Goal: Information Seeking & Learning: Learn about a topic

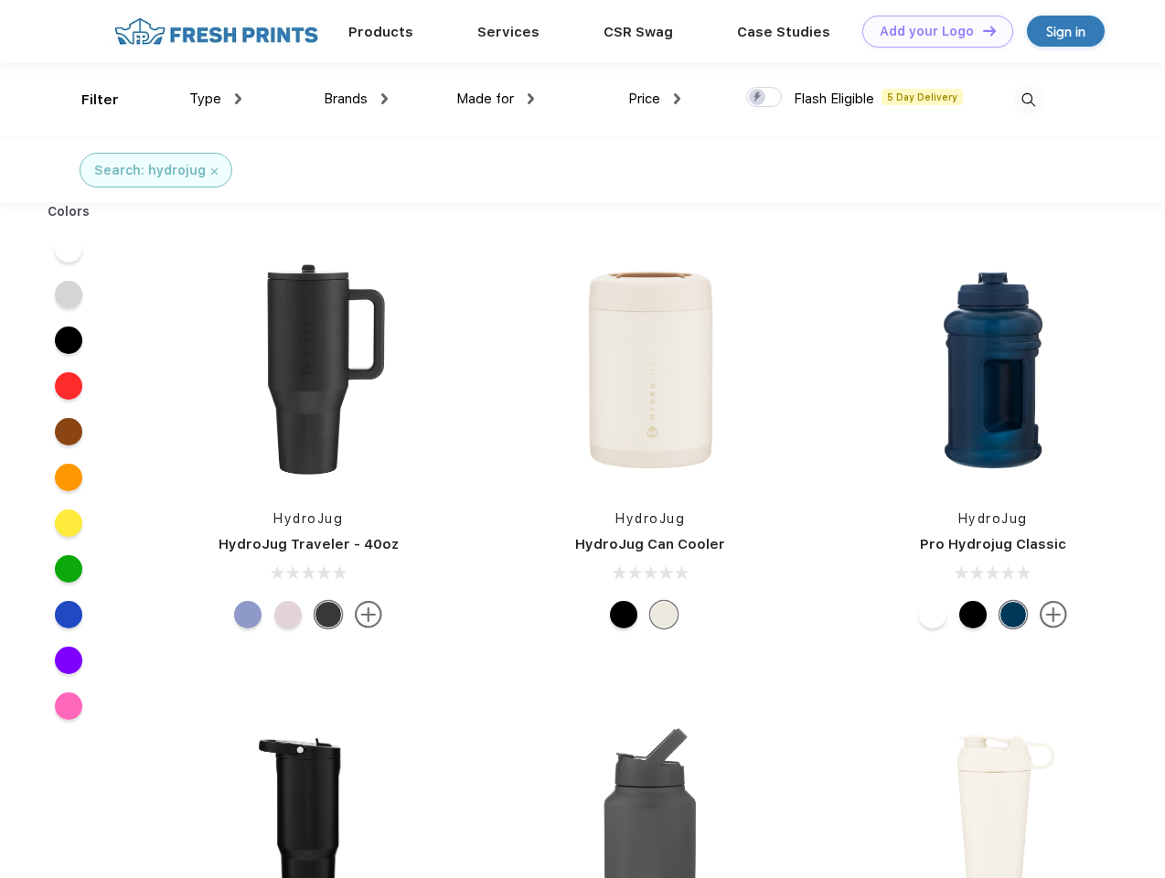
scroll to position [1, 0]
click at [931, 31] on link "Add your Logo Design Tool" at bounding box center [937, 32] width 151 height 32
click at [0, 0] on div "Design Tool" at bounding box center [0, 0] width 0 height 0
click at [981, 30] on link "Add your Logo Design Tool" at bounding box center [937, 32] width 151 height 32
click at [88, 100] on div "Filter" at bounding box center [99, 100] width 37 height 21
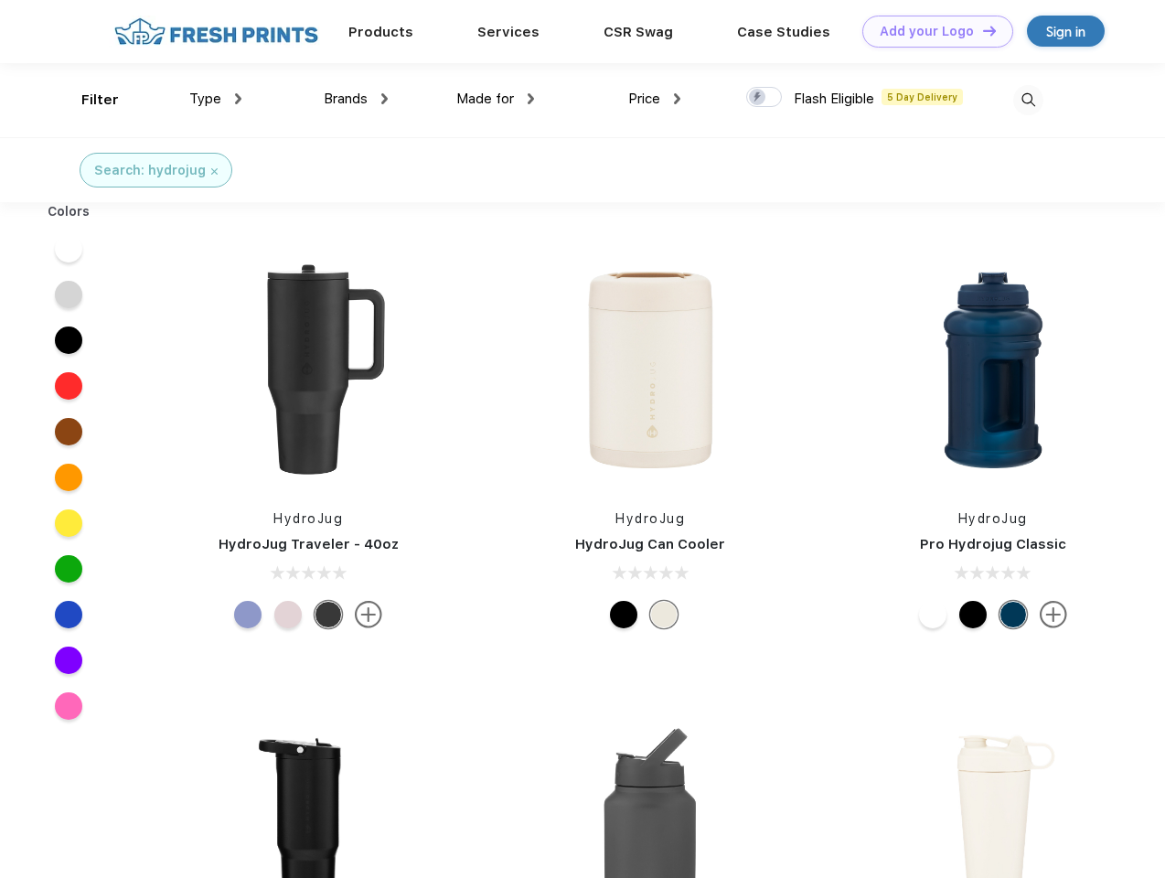
click at [216, 99] on span "Type" at bounding box center [205, 99] width 32 height 16
click at [356, 99] on span "Brands" at bounding box center [346, 99] width 44 height 16
click at [496, 99] on span "Made for" at bounding box center [485, 99] width 58 height 16
click at [655, 99] on span "Price" at bounding box center [644, 99] width 32 height 16
click at [764, 98] on div at bounding box center [764, 97] width 36 height 20
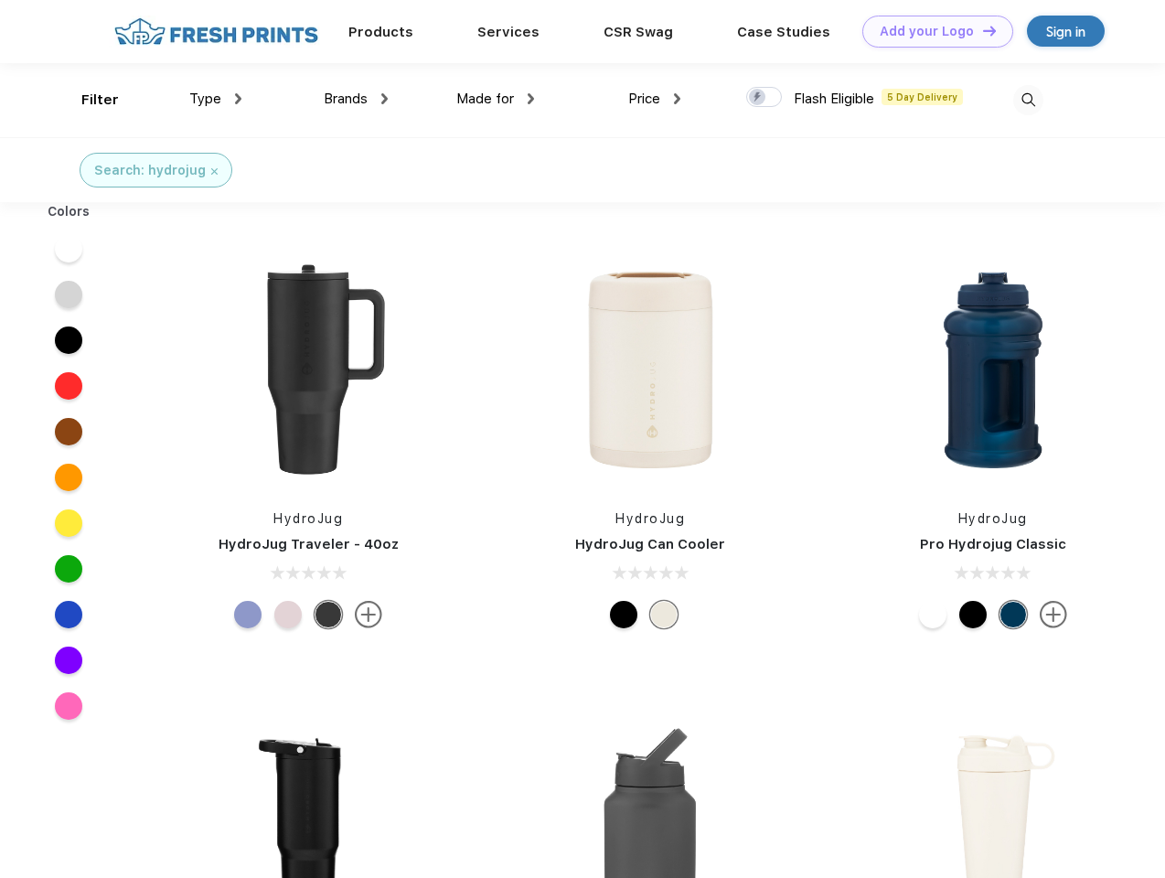
click at [758, 98] on input "checkbox" at bounding box center [752, 92] width 12 height 12
click at [1028, 100] on img at bounding box center [1028, 100] width 30 height 30
